Goal: Information Seeking & Learning: Check status

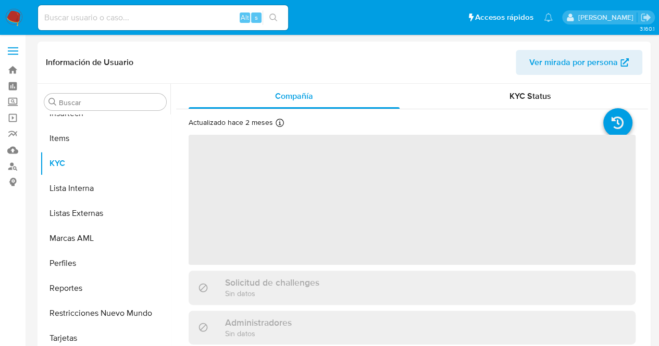
scroll to position [515, 0]
select select "10"
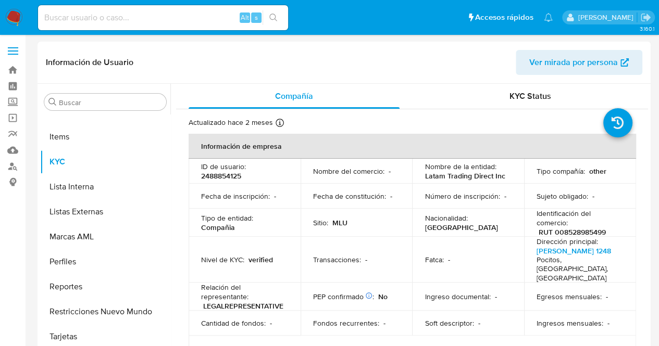
click at [579, 231] on p "RUT 008528985499" at bounding box center [572, 232] width 67 height 9
copy p "008528985499"
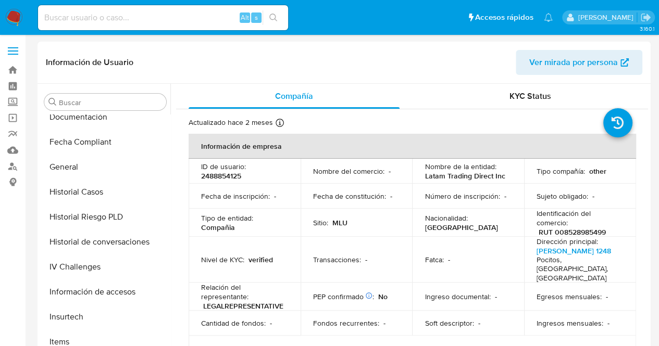
click at [86, 114] on div "Buscar Anticipos de dinero Aprobadores Aprobados Archivos adjuntos CBT Cruces y…" at bounding box center [105, 217] width 130 height 265
click at [86, 124] on button "Documentación" at bounding box center [101, 117] width 122 height 25
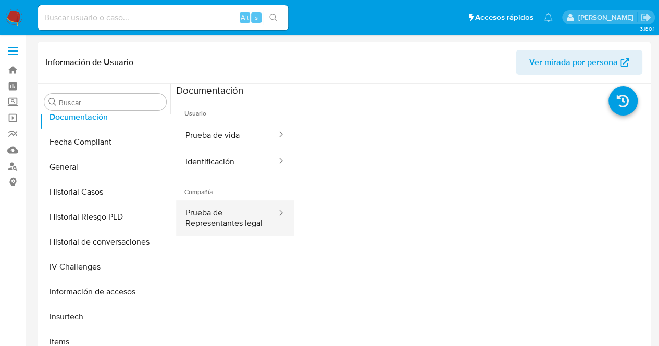
click at [210, 219] on button "Prueba de Representantes legal" at bounding box center [227, 218] width 102 height 35
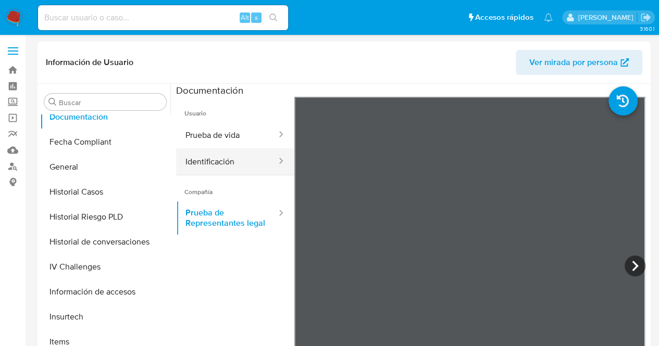
click at [224, 154] on button "Identificación" at bounding box center [227, 161] width 102 height 27
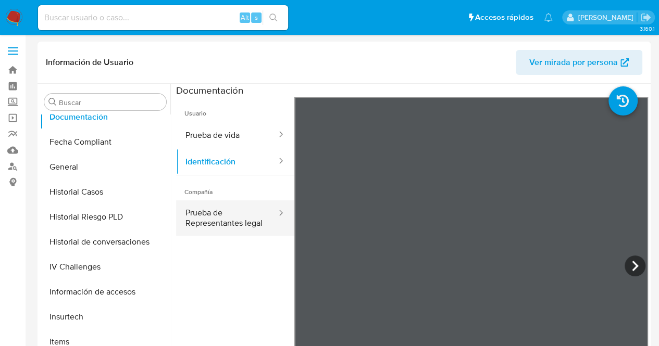
click at [214, 231] on button "Prueba de Representantes legal" at bounding box center [227, 218] width 102 height 35
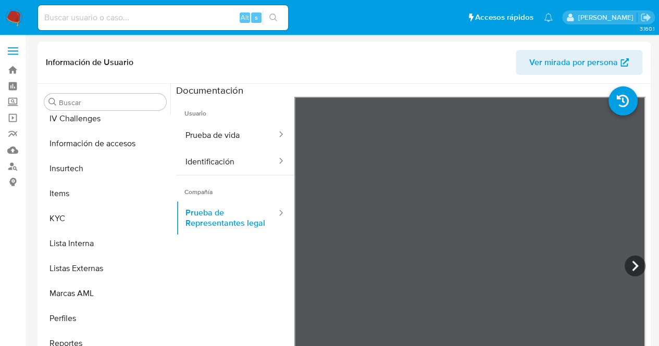
scroll to position [472, 0]
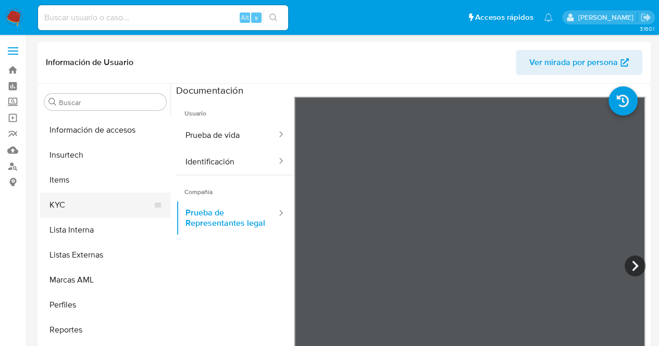
click at [76, 199] on button "KYC" at bounding box center [101, 205] width 122 height 25
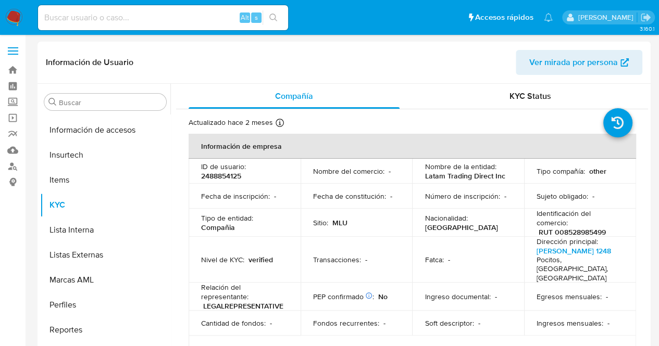
click at [379, 209] on td "Sitio : MLU" at bounding box center [357, 223] width 112 height 28
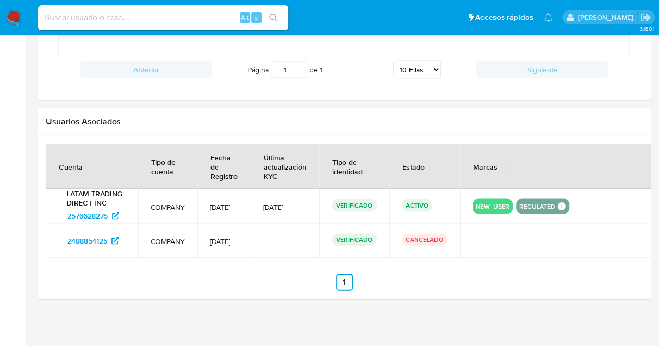
scroll to position [635, 0]
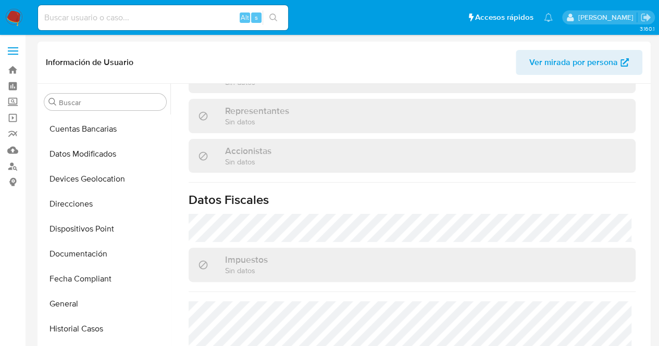
scroll to position [170, 0]
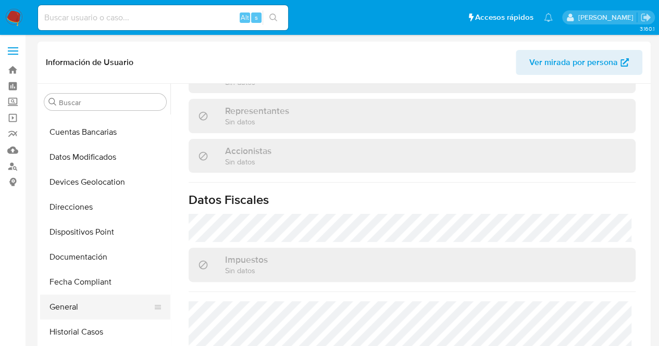
click at [72, 312] on button "General" at bounding box center [101, 307] width 122 height 25
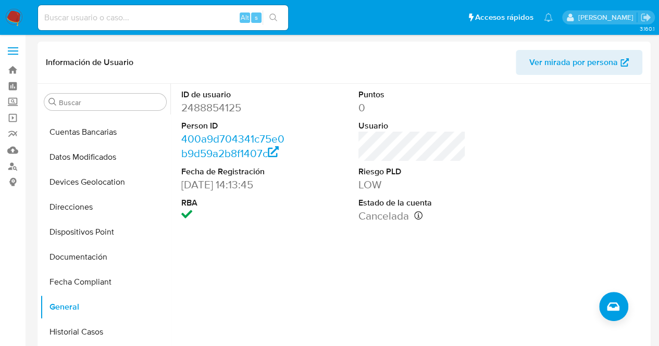
click at [155, 28] on div "Alt s" at bounding box center [163, 17] width 250 height 25
paste input "1303878702"
drag, startPoint x: 121, startPoint y: 11, endPoint x: 70, endPoint y: 20, distance: 51.9
click at [70, 20] on input "1303878702" at bounding box center [163, 18] width 250 height 14
type input "1303878702"
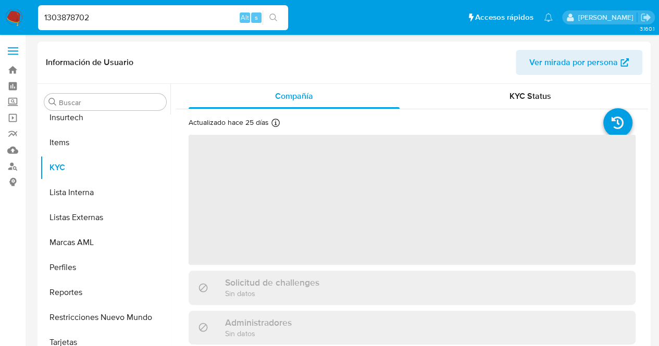
scroll to position [515, 0]
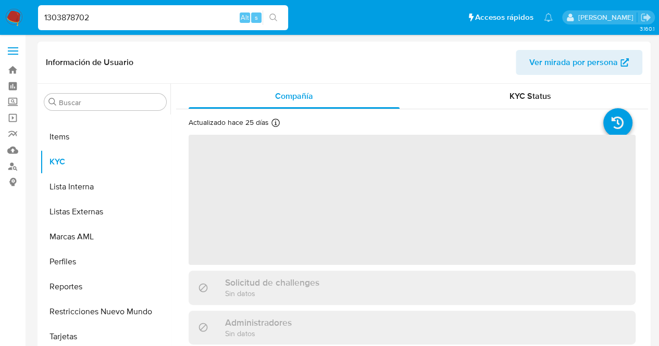
select select "10"
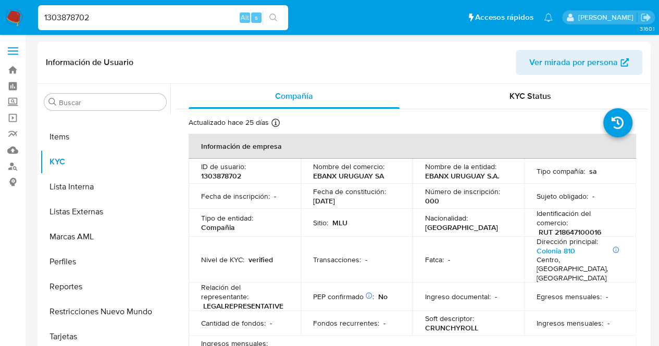
click at [371, 222] on div "Sitio : MLU" at bounding box center [356, 222] width 87 height 9
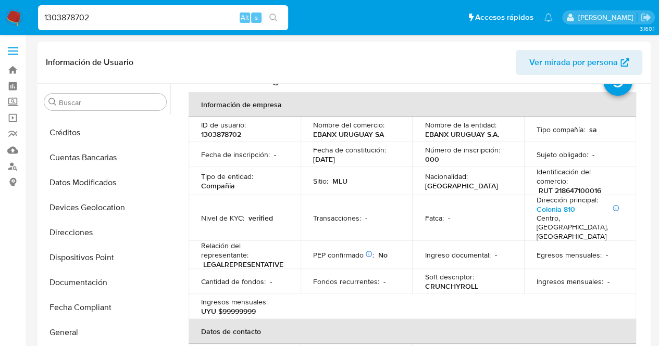
scroll to position [155, 0]
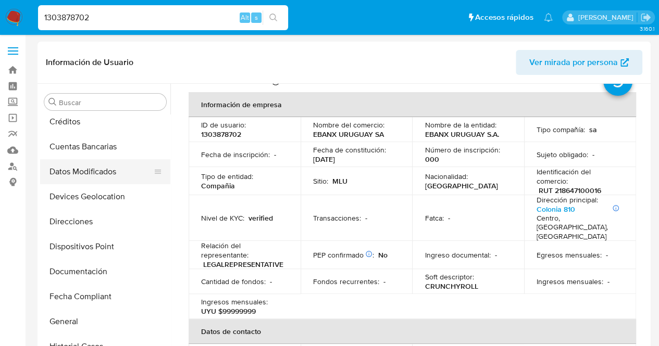
click at [70, 174] on button "Datos Modificados" at bounding box center [101, 171] width 122 height 25
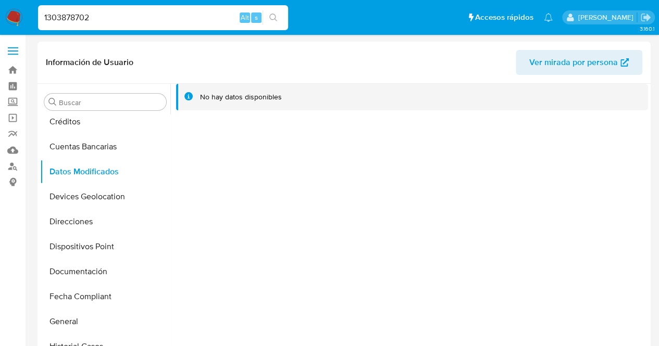
click at [326, 206] on div "No hay datos disponibles" at bounding box center [409, 217] width 478 height 267
click at [219, 97] on div "No hay datos disponibles" at bounding box center [241, 97] width 82 height 10
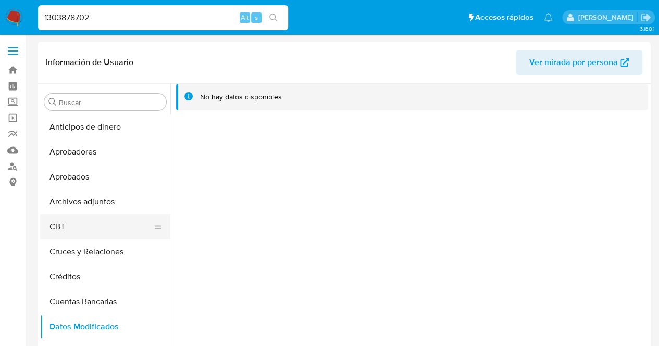
click at [79, 230] on button "CBT" at bounding box center [101, 227] width 122 height 25
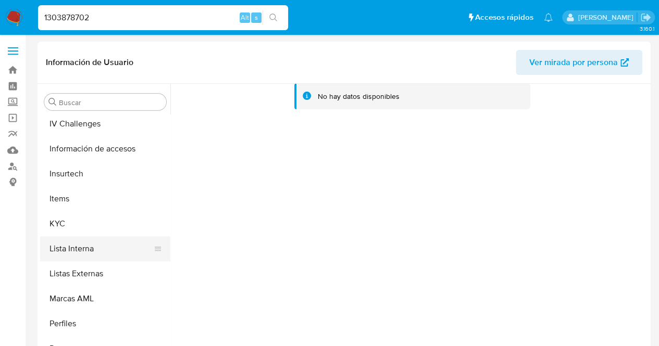
scroll to position [441, 0]
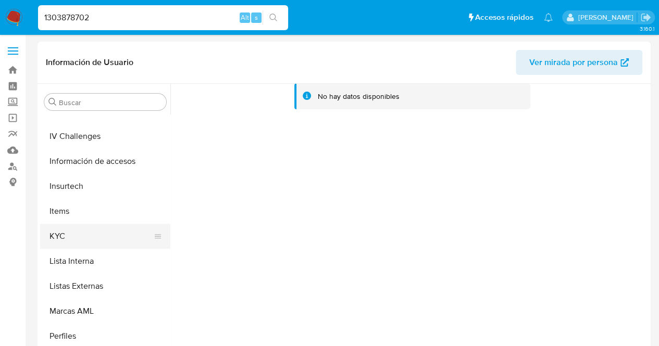
click at [60, 228] on button "KYC" at bounding box center [101, 236] width 122 height 25
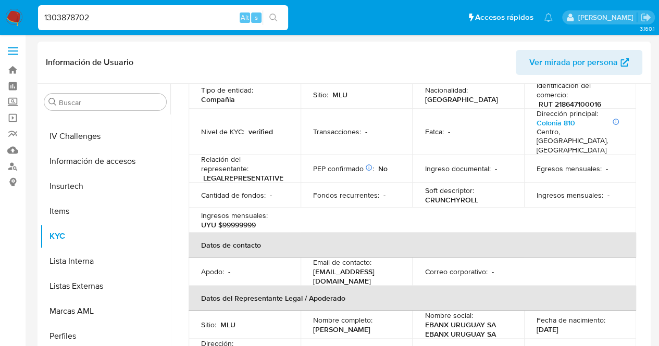
scroll to position [0, 0]
